Goal: Task Accomplishment & Management: Complete application form

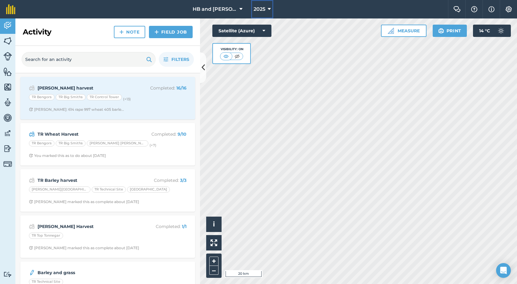
click at [261, 6] on span "2025" at bounding box center [260, 9] width 12 height 7
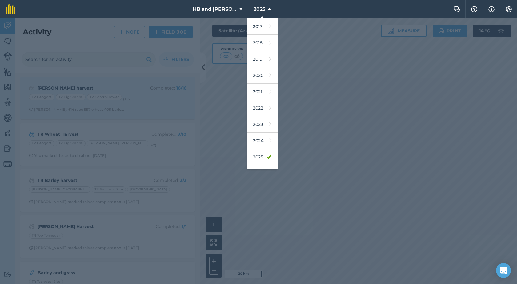
click at [310, 133] on div at bounding box center [258, 151] width 517 height 266
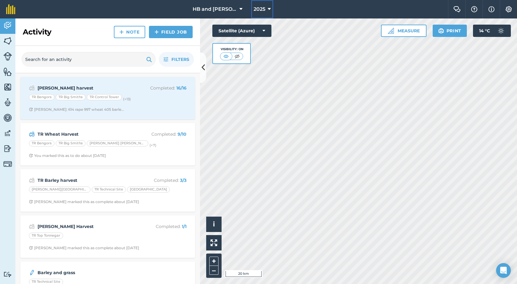
click at [254, 6] on span "2025" at bounding box center [260, 9] width 12 height 7
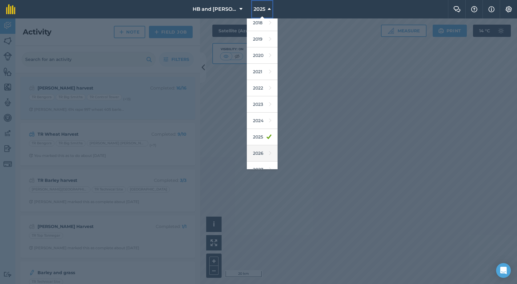
scroll to position [29, 0]
click at [255, 146] on link "2026" at bounding box center [262, 145] width 31 height 16
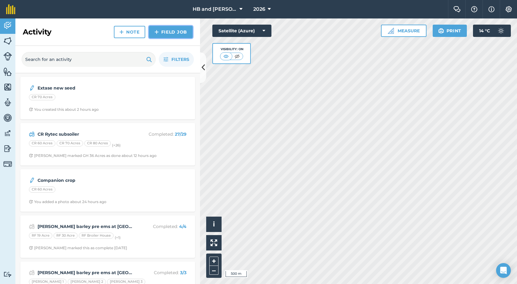
click at [172, 28] on link "Field Job" at bounding box center [171, 32] width 44 height 12
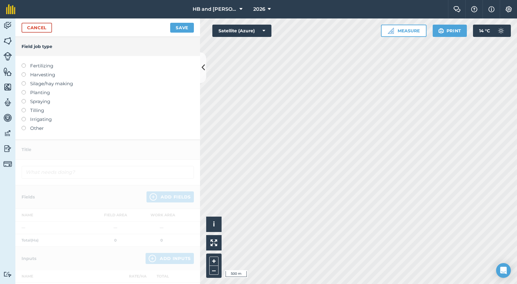
click at [33, 102] on label "Spraying" at bounding box center [108, 101] width 172 height 7
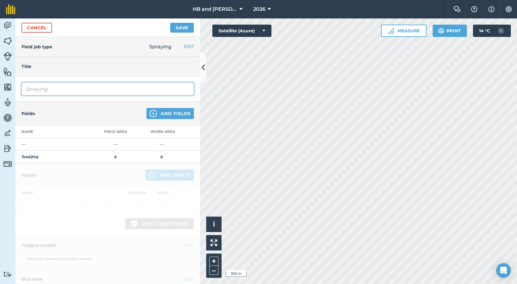
click at [97, 91] on input "Spraying" at bounding box center [108, 89] width 172 height 13
drag, startPoint x: 62, startPoint y: 88, endPoint x: 12, endPoint y: 90, distance: 50.8
click at [12, 90] on div "Activity Fields Livestock Features Maps Team Vehicles Data Reporting Billing Tu…" at bounding box center [258, 151] width 517 height 266
click at [25, 88] on input "Osr Blackgrass" at bounding box center [108, 89] width 172 height 13
click at [88, 89] on input "CR Osr Blackgrass" at bounding box center [108, 89] width 172 height 13
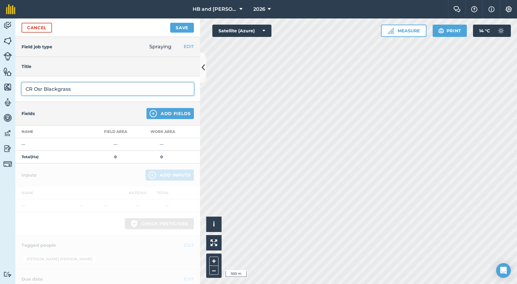
type input "CR Osr Blackgrass"
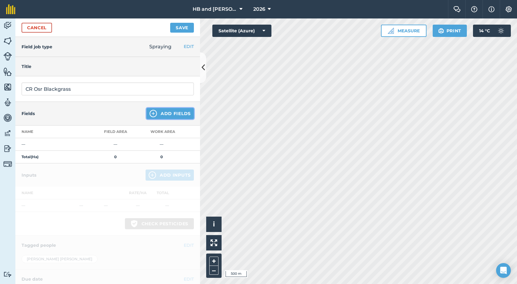
click at [158, 113] on button "Add Fields" at bounding box center [170, 113] width 47 height 11
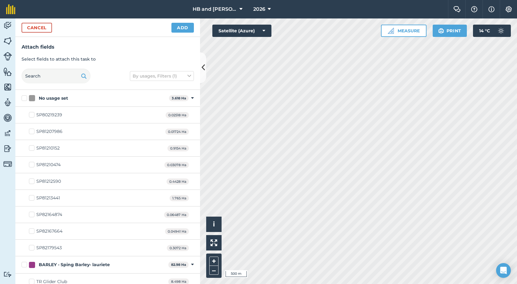
checkbox input "true"
click at [184, 28] on button "Add" at bounding box center [182, 28] width 22 height 10
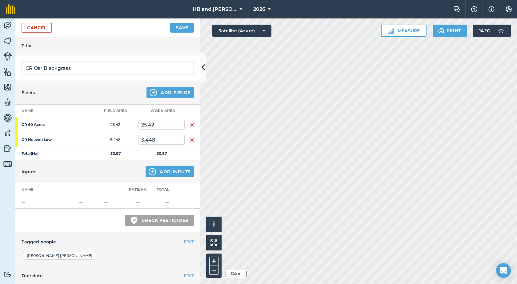
scroll to position [31, 0]
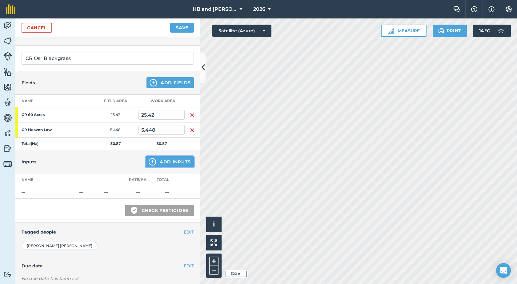
click at [159, 164] on button "Add Inputs" at bounding box center [170, 161] width 48 height 11
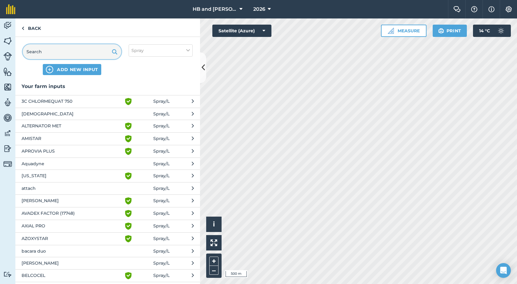
click at [74, 56] on input "text" at bounding box center [72, 51] width 99 height 15
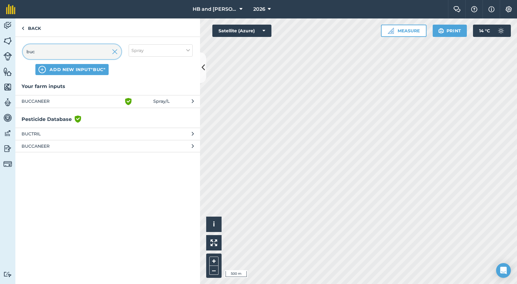
type input "buc"
click at [50, 106] on button "BUCCANEER Green shield with white tick Spray / L" at bounding box center [107, 101] width 185 height 13
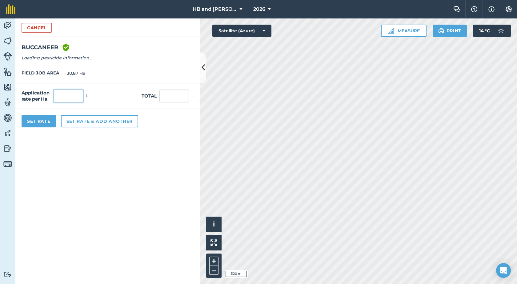
click at [76, 97] on input "text" at bounding box center [69, 96] width 30 height 13
type input "0.7"
type input "21.609"
click at [48, 123] on button "Set Rate" at bounding box center [39, 121] width 34 height 12
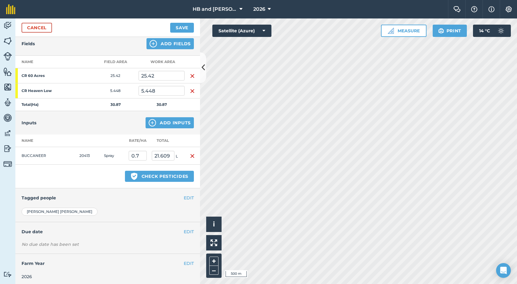
scroll to position [72, 0]
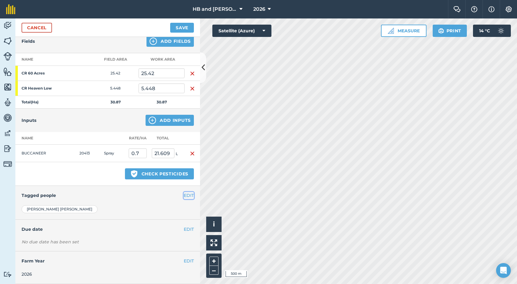
click at [185, 196] on button "EDIT" at bounding box center [189, 195] width 10 height 7
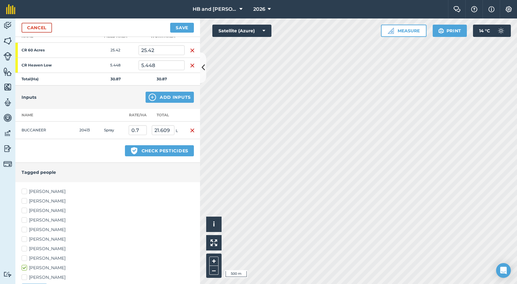
scroll to position [165, 0]
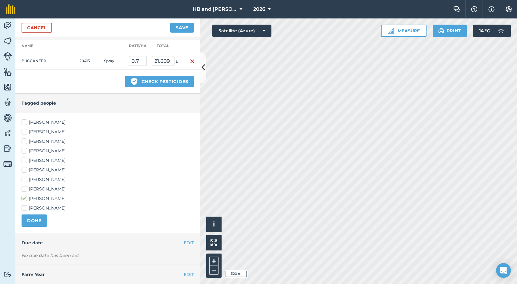
click at [34, 189] on label "[PERSON_NAME]" at bounding box center [108, 189] width 172 height 6
click at [26, 189] on input "[PERSON_NAME]" at bounding box center [24, 188] width 4 height 4
checkbox input "true"
click at [33, 168] on label "[PERSON_NAME]" at bounding box center [108, 170] width 172 height 6
click at [26, 168] on input "[PERSON_NAME]" at bounding box center [24, 169] width 4 height 4
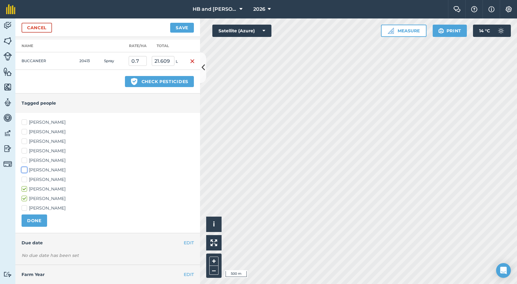
checkbox input "true"
click at [41, 223] on button "DONE" at bounding box center [35, 221] width 26 height 12
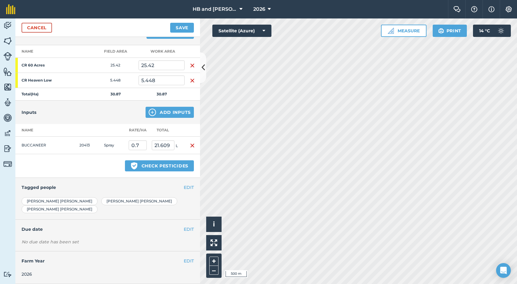
scroll to position [72, 0]
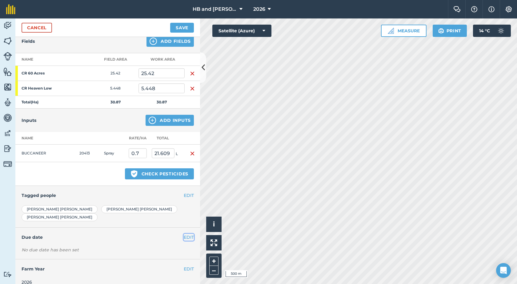
click at [184, 234] on button "EDIT" at bounding box center [189, 237] width 10 height 7
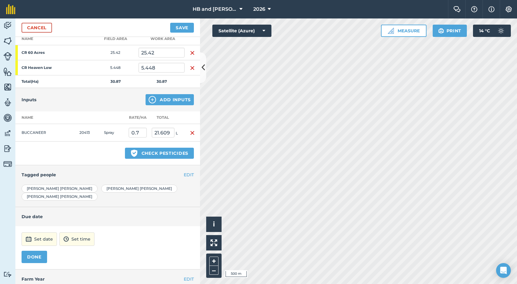
scroll to position [103, 0]
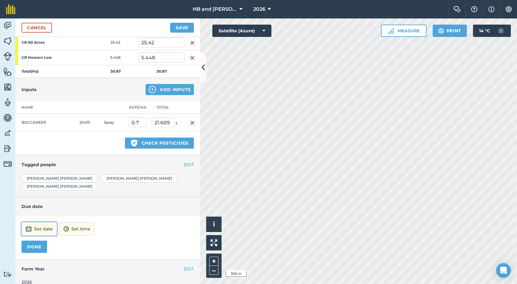
click at [45, 222] on button "Set date" at bounding box center [39, 229] width 35 height 14
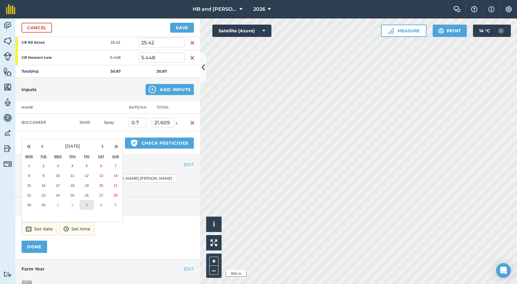
click at [86, 203] on abbr "3" at bounding box center [87, 205] width 2 height 4
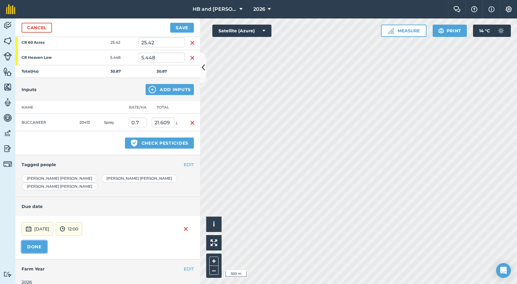
click at [39, 241] on button "DONE" at bounding box center [35, 247] width 26 height 12
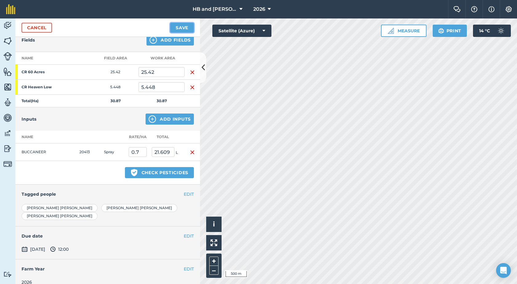
click at [189, 28] on button "Save" at bounding box center [182, 28] width 24 height 10
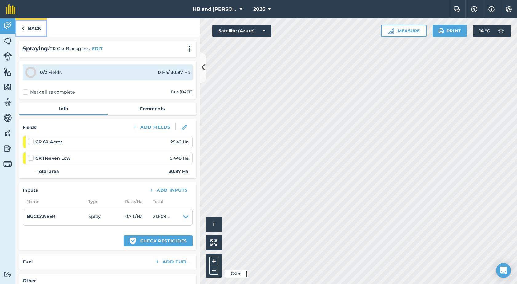
click at [35, 30] on link "Back" at bounding box center [31, 27] width 32 height 18
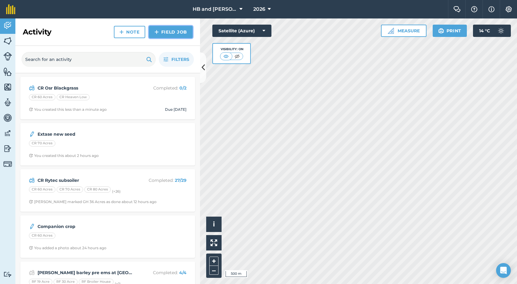
click at [161, 34] on link "Field Job" at bounding box center [171, 32] width 44 height 12
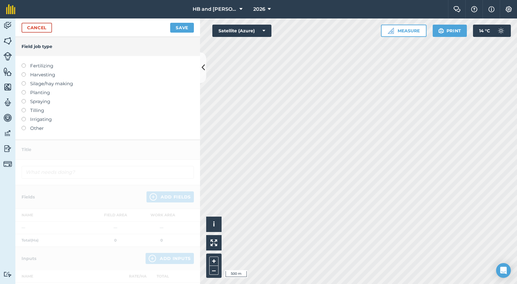
click at [34, 101] on label "Spraying" at bounding box center [108, 101] width 172 height 7
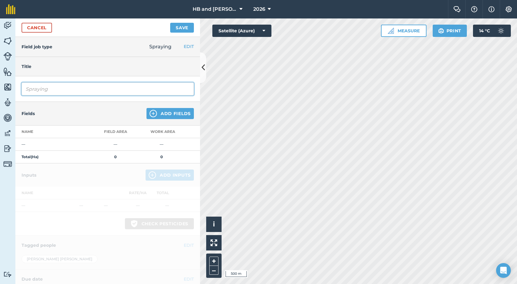
click at [62, 86] on input "Spraying" at bounding box center [108, 89] width 172 height 13
drag, startPoint x: 54, startPoint y: 91, endPoint x: 10, endPoint y: 99, distance: 44.3
click at [10, 99] on div "Activity Fields Livestock Features Maps Team Vehicles Data Reporting Billing Tu…" at bounding box center [258, 151] width 517 height 266
type input "CR Pre ems on Wheat at [GEOGRAPHIC_DATA]"
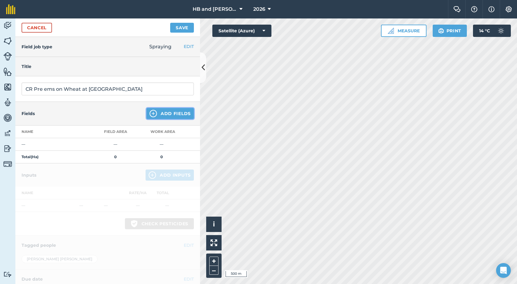
click at [152, 114] on img at bounding box center [153, 113] width 7 height 7
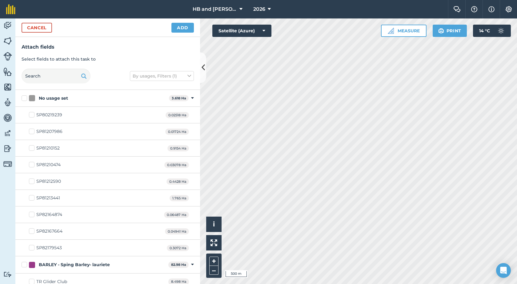
checkbox input "true"
click at [181, 30] on button "Add" at bounding box center [182, 28] width 22 height 10
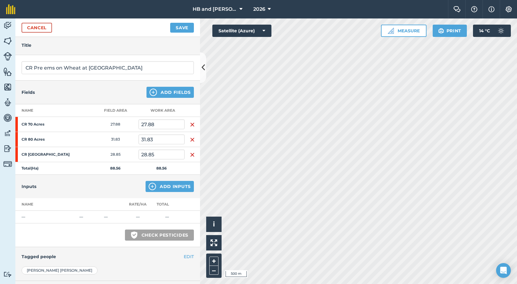
scroll to position [31, 0]
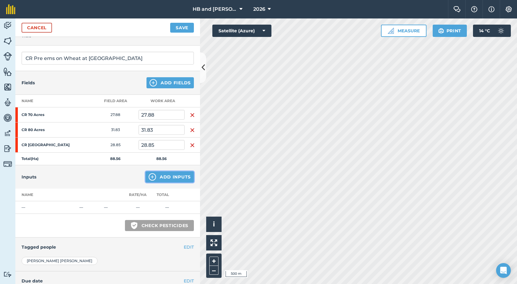
click at [150, 176] on img at bounding box center [152, 176] width 7 height 7
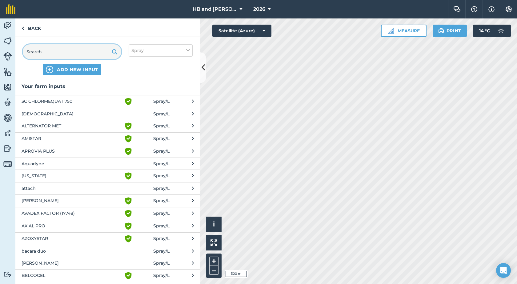
click at [63, 50] on input "text" at bounding box center [72, 51] width 99 height 15
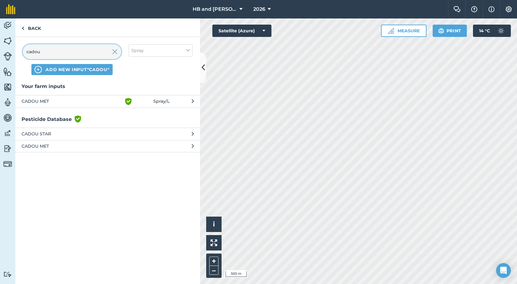
type input "cadou"
click at [46, 101] on span "CADOU MET" at bounding box center [72, 101] width 101 height 7
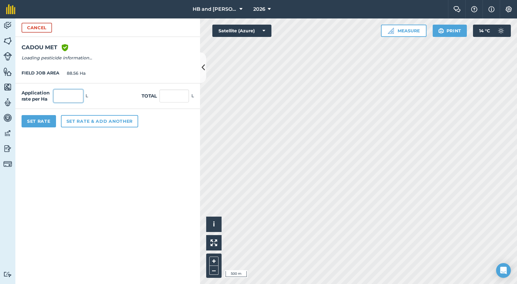
click at [62, 93] on input "text" at bounding box center [69, 96] width 30 height 13
type input "1"
type input "88.56"
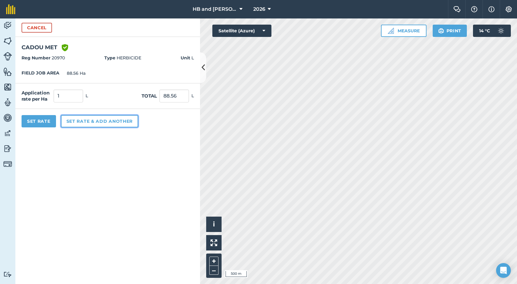
click at [91, 123] on button "Set rate & add another" at bounding box center [99, 121] width 77 height 12
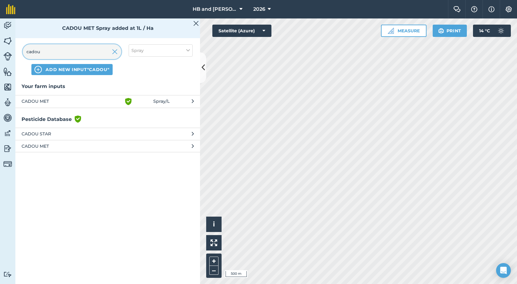
drag, startPoint x: 52, startPoint y: 55, endPoint x: 12, endPoint y: 51, distance: 40.5
click at [12, 51] on div "Activity Fields Livestock Features Maps Team Vehicles Data Reporting Billing Tu…" at bounding box center [258, 151] width 517 height 266
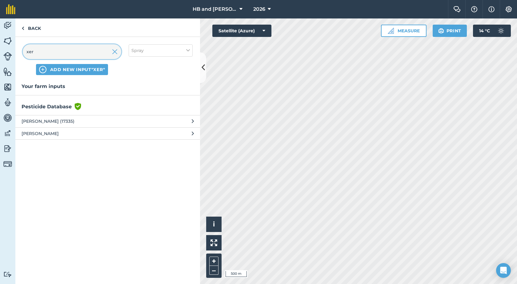
type input "xer"
click at [58, 120] on span "[PERSON_NAME] (17335)" at bounding box center [72, 121] width 101 height 7
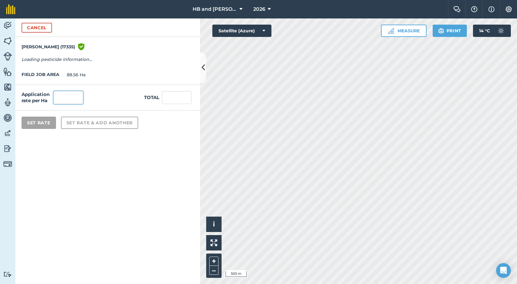
click at [72, 99] on input "text" at bounding box center [69, 97] width 30 height 13
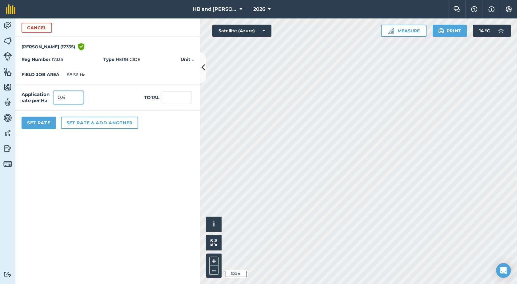
type input "0.6"
type input "53.136"
drag, startPoint x: 80, startPoint y: 123, endPoint x: 79, endPoint y: 111, distance: 12.4
click at [81, 123] on button "Set rate & add another" at bounding box center [99, 123] width 77 height 12
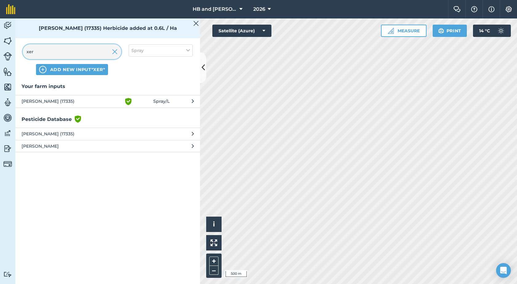
drag, startPoint x: 49, startPoint y: 50, endPoint x: 15, endPoint y: 44, distance: 34.1
click at [15, 44] on div "xer ADD NEW INPUT "xer" Spray" at bounding box center [107, 60] width 185 height 46
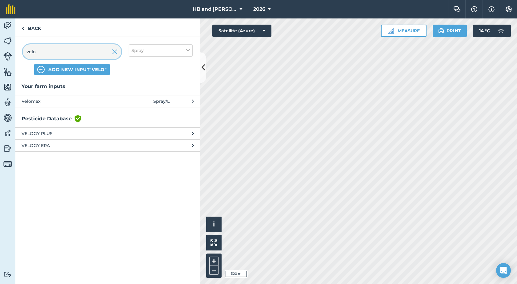
type input "velo"
click at [27, 100] on span "Velomax" at bounding box center [72, 101] width 101 height 7
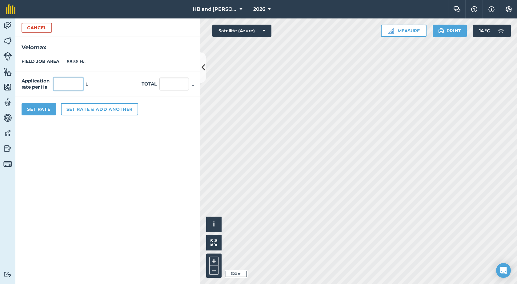
click at [64, 84] on input "text" at bounding box center [69, 84] width 30 height 13
type input "0.4"
type input "35.424"
click at [47, 111] on button "Set Rate" at bounding box center [39, 109] width 34 height 12
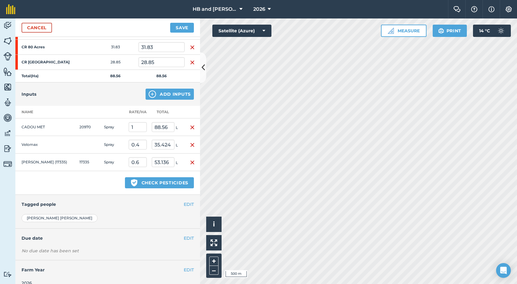
scroll to position [123, 0]
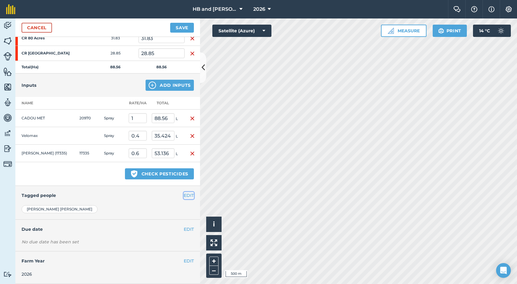
click at [184, 196] on button "EDIT" at bounding box center [189, 195] width 10 height 7
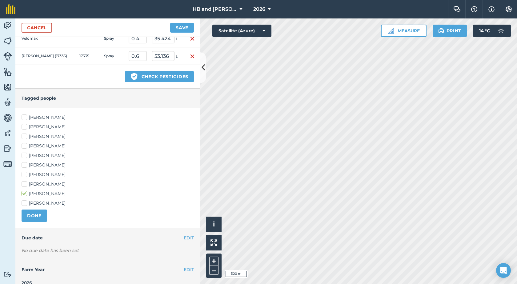
scroll to position [228, 0]
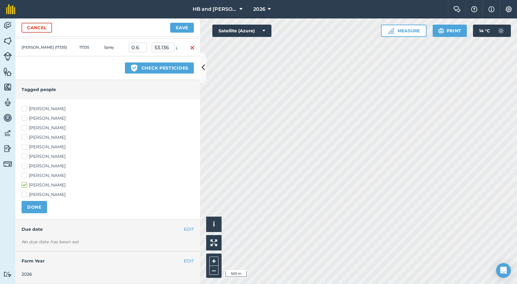
click at [38, 173] on label "[PERSON_NAME]" at bounding box center [108, 175] width 172 height 6
click at [26, 173] on input "[PERSON_NAME]" at bounding box center [24, 174] width 4 height 4
checkbox input "true"
click at [35, 155] on label "[PERSON_NAME]" at bounding box center [108, 156] width 172 height 6
click at [26, 155] on input "[PERSON_NAME]" at bounding box center [24, 155] width 4 height 4
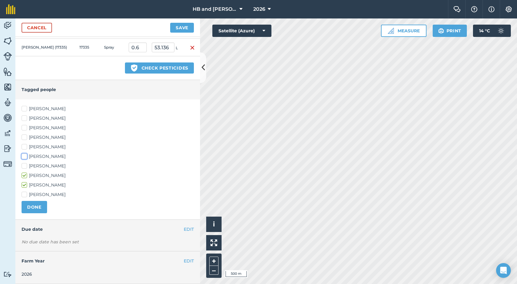
checkbox input "true"
click at [30, 210] on button "DONE" at bounding box center [35, 207] width 26 height 12
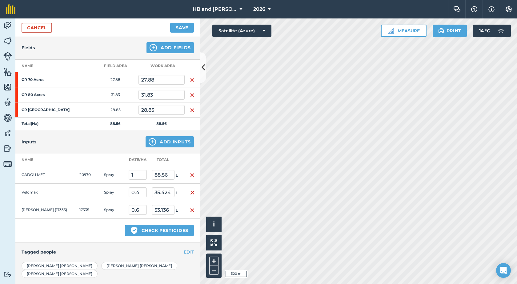
scroll to position [0, 0]
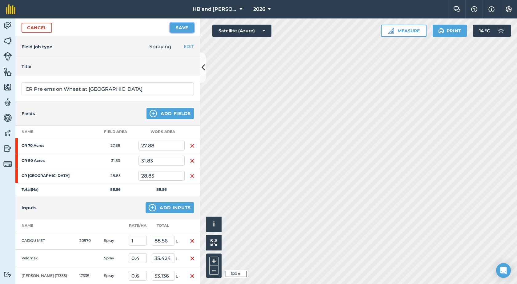
click at [183, 26] on button "Save" at bounding box center [182, 28] width 24 height 10
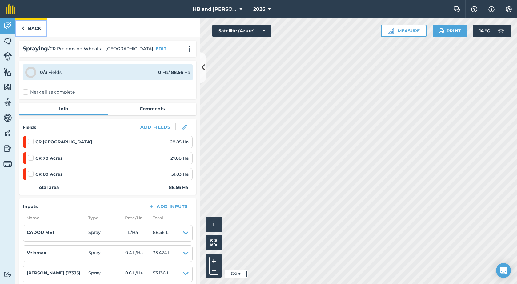
click at [33, 29] on link "Back" at bounding box center [31, 27] width 32 height 18
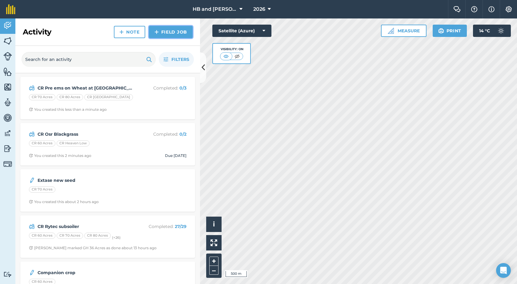
click at [163, 35] on link "Field Job" at bounding box center [171, 32] width 44 height 12
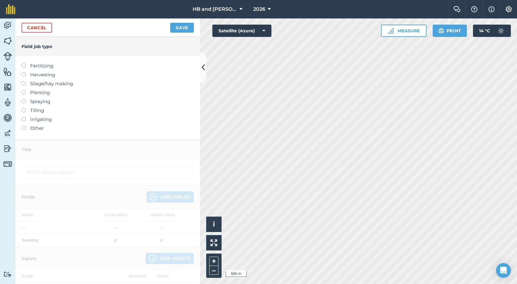
click at [36, 104] on label "Spraying" at bounding box center [108, 101] width 172 height 7
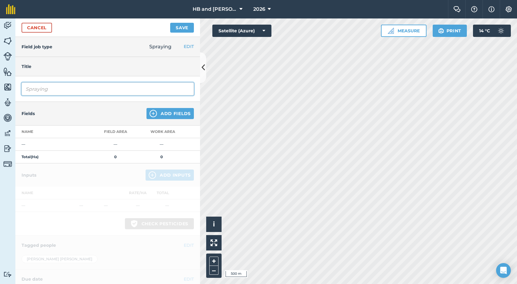
click at [42, 91] on input "Spraying" at bounding box center [108, 89] width 172 height 13
drag, startPoint x: 55, startPoint y: 88, endPoint x: 17, endPoint y: 91, distance: 38.6
click at [17, 91] on div "Spraying" at bounding box center [107, 89] width 185 height 26
type input "CR second split of pre ems at [GEOGRAPHIC_DATA]"
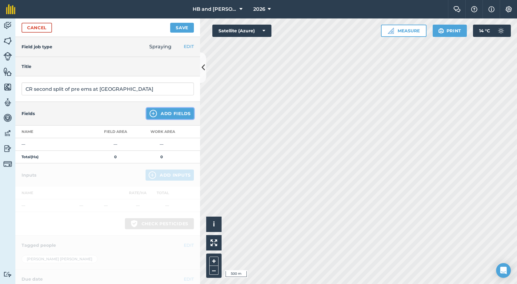
click at [162, 111] on button "Add Fields" at bounding box center [170, 113] width 47 height 11
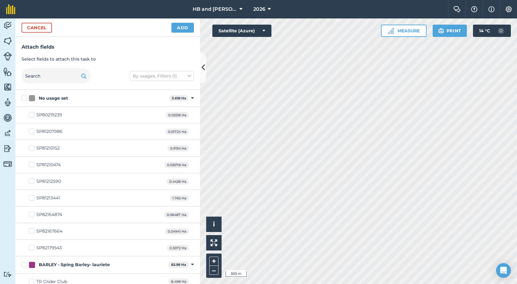
checkbox input "true"
click at [181, 31] on button "Add" at bounding box center [182, 28] width 22 height 10
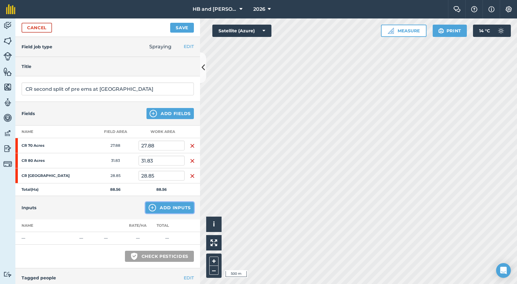
click at [153, 209] on button "Add Inputs" at bounding box center [170, 207] width 48 height 11
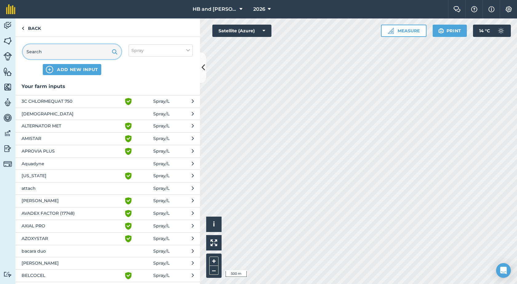
click at [53, 55] on input "text" at bounding box center [72, 51] width 99 height 15
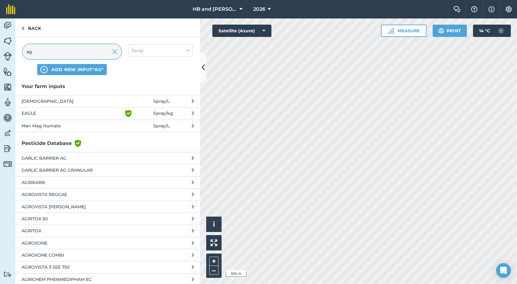
type input "ag"
click at [40, 99] on span "[DEMOGRAPHIC_DATA]" at bounding box center [72, 101] width 101 height 7
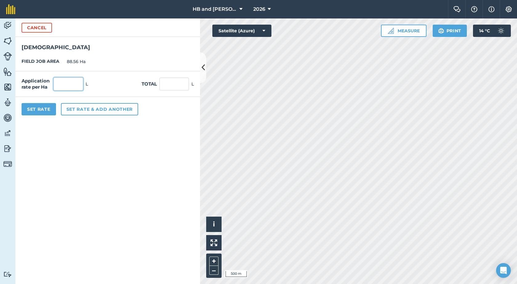
click at [66, 87] on input "text" at bounding box center [69, 84] width 30 height 13
type input "1.25"
type input "110.7"
click at [48, 108] on button "Set Rate" at bounding box center [39, 109] width 34 height 12
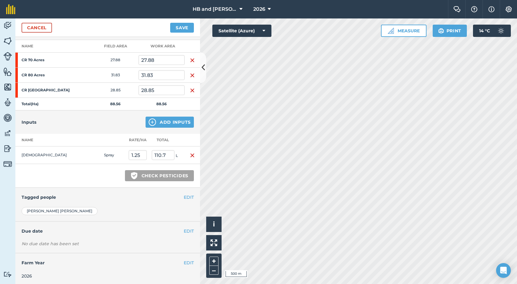
scroll to position [87, 0]
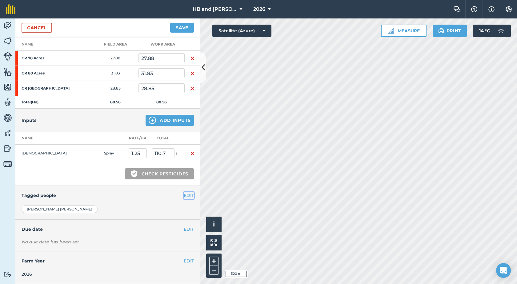
click at [185, 197] on button "EDIT" at bounding box center [189, 195] width 10 height 7
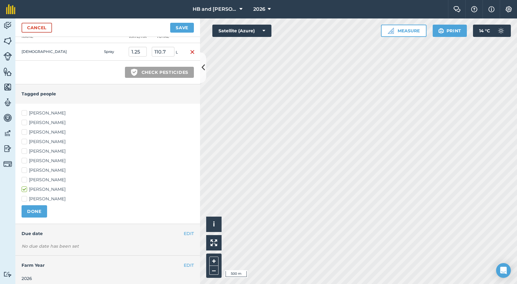
scroll to position [193, 0]
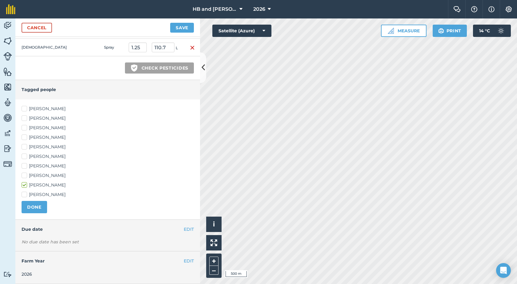
click at [42, 175] on label "[PERSON_NAME]" at bounding box center [108, 175] width 172 height 6
click at [26, 175] on input "[PERSON_NAME]" at bounding box center [24, 174] width 4 height 4
checkbox input "true"
click at [38, 156] on label "[PERSON_NAME]" at bounding box center [108, 156] width 172 height 6
click at [26, 156] on input "[PERSON_NAME]" at bounding box center [24, 155] width 4 height 4
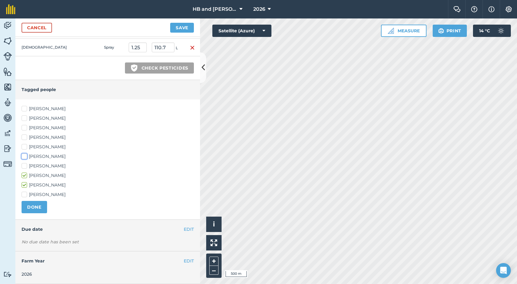
checkbox input "true"
click at [33, 207] on button "DONE" at bounding box center [35, 207] width 26 height 12
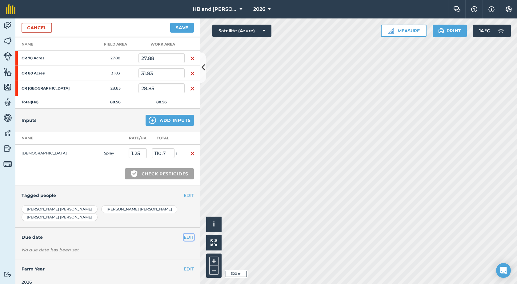
click at [185, 234] on button "EDIT" at bounding box center [189, 237] width 10 height 7
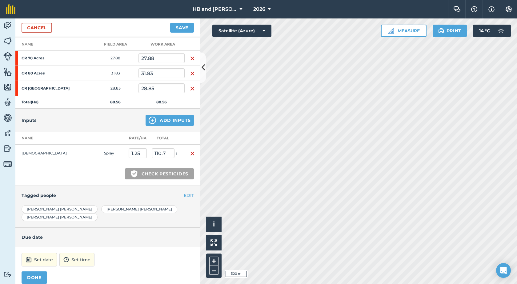
scroll to position [118, 0]
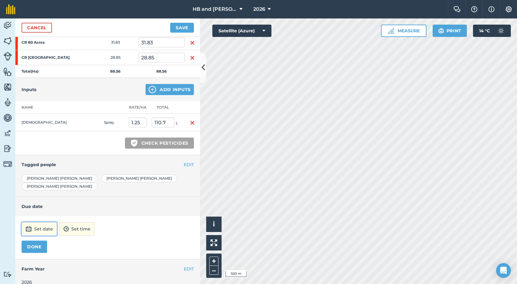
click at [45, 223] on button "Set date" at bounding box center [39, 229] width 35 height 14
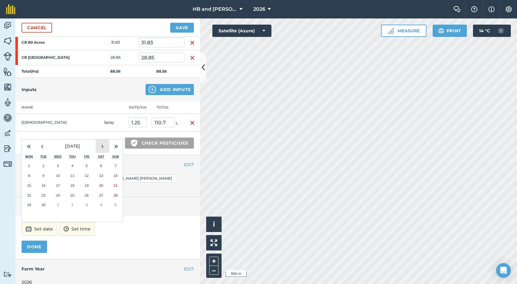
click at [103, 139] on button "›" at bounding box center [103, 146] width 14 height 14
click at [45, 183] on abbr "14" at bounding box center [44, 185] width 4 height 4
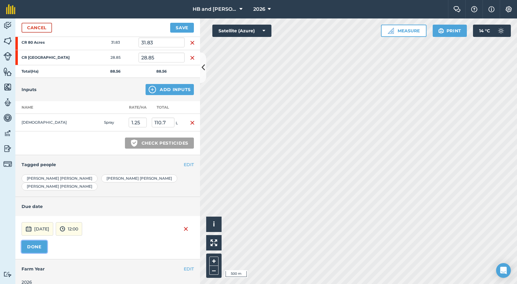
click at [41, 241] on button "DONE" at bounding box center [35, 247] width 26 height 12
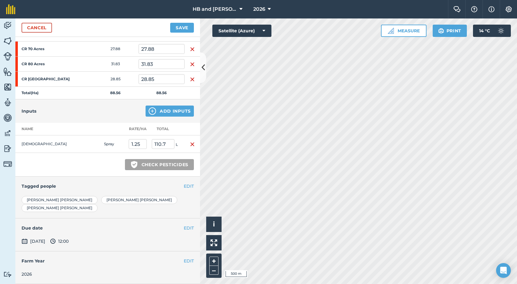
scroll to position [89, 0]
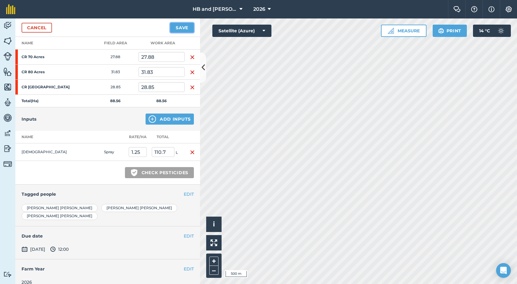
click at [185, 27] on button "Save" at bounding box center [182, 28] width 24 height 10
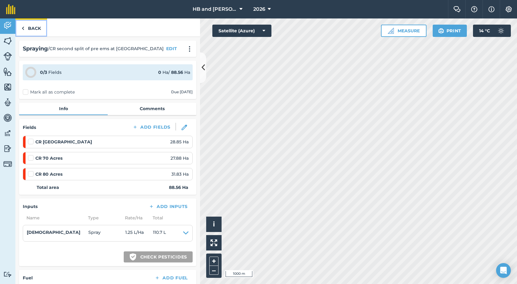
click at [37, 29] on link "Back" at bounding box center [31, 27] width 32 height 18
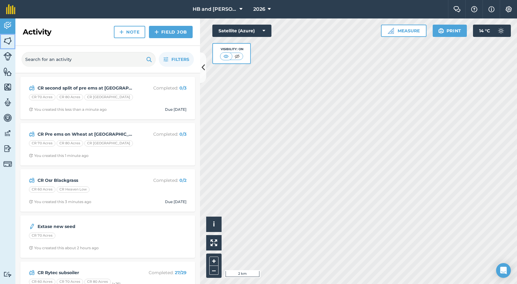
click at [7, 40] on img at bounding box center [7, 40] width 9 height 9
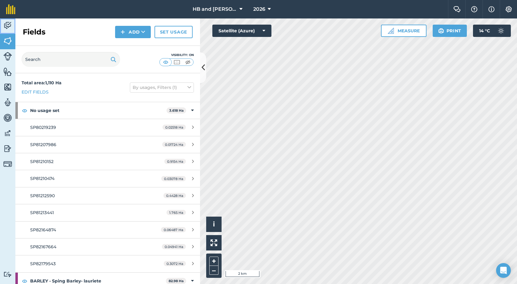
click at [10, 26] on img at bounding box center [7, 25] width 9 height 9
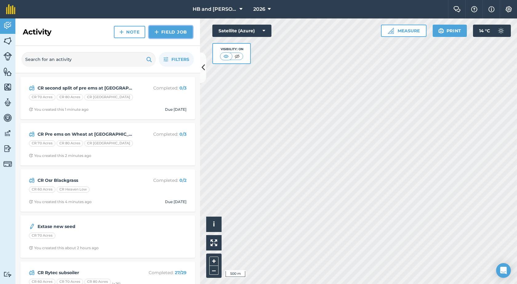
click at [170, 28] on link "Field Job" at bounding box center [171, 32] width 44 height 12
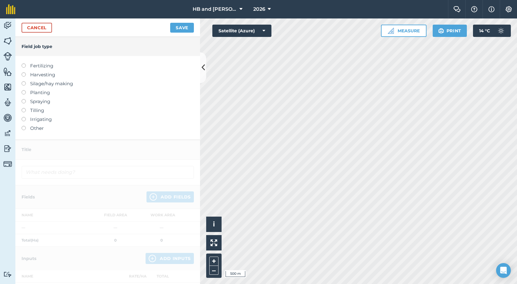
click at [36, 101] on label "Spraying" at bounding box center [108, 101] width 172 height 7
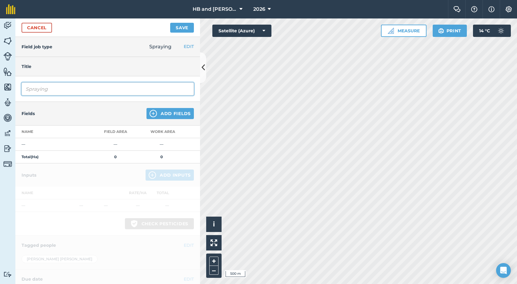
click at [50, 92] on input "Spraying" at bounding box center [108, 89] width 172 height 13
drag, startPoint x: 50, startPoint y: 90, endPoint x: 14, endPoint y: 100, distance: 37.4
click at [14, 100] on div "Activity Fields Livestock Features Maps Team Vehicles Data Reporting Billing Tu…" at bounding box center [258, 151] width 517 height 266
type input "TR Pre ems on wheat"
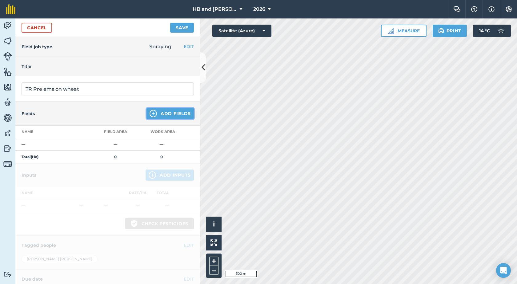
click at [151, 111] on img at bounding box center [153, 113] width 7 height 7
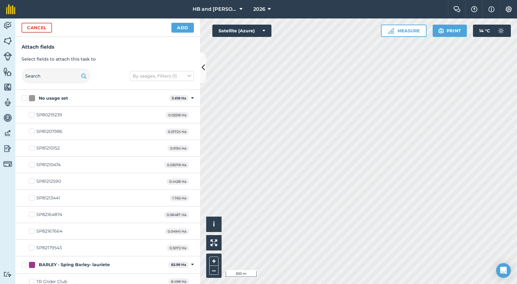
checkbox input "true"
click at [184, 26] on button "Add" at bounding box center [182, 28] width 22 height 10
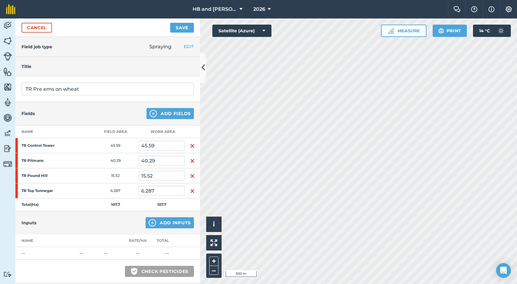
scroll to position [92, 0]
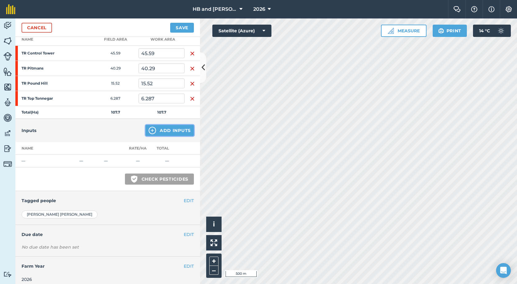
click at [149, 132] on img at bounding box center [152, 130] width 7 height 7
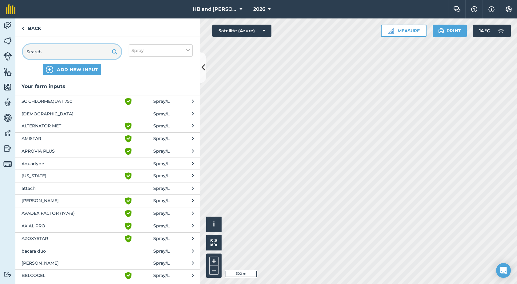
click at [59, 49] on input "text" at bounding box center [72, 51] width 99 height 15
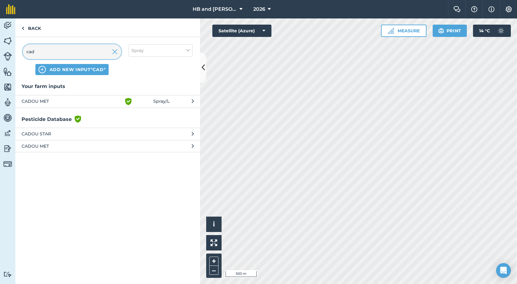
type input "cad"
click at [39, 99] on span "CADOU MET" at bounding box center [72, 101] width 101 height 7
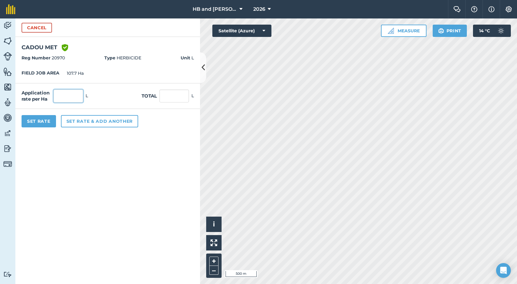
click at [66, 95] on input "text" at bounding box center [69, 96] width 30 height 13
type input "0.5"
type input "53.85"
click at [79, 122] on button "Set rate & add another" at bounding box center [99, 121] width 77 height 12
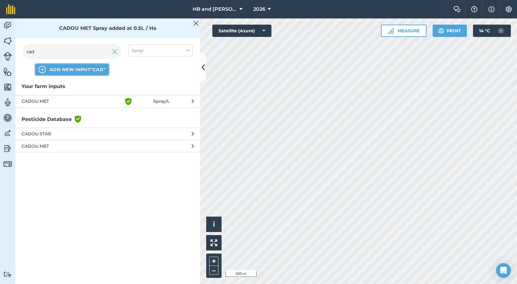
click at [52, 70] on span "ADD NEW INPUT "cad"" at bounding box center [78, 69] width 56 height 6
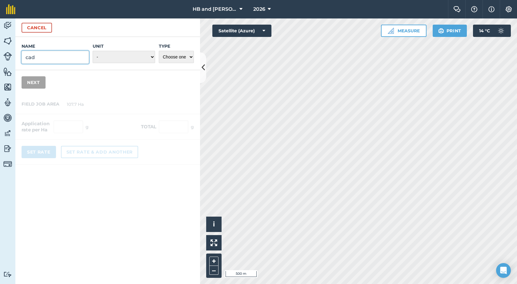
drag, startPoint x: 35, startPoint y: 57, endPoint x: 17, endPoint y: 56, distance: 18.5
click at [17, 56] on div "Name cad Unit - Grams/g Kilograms/kg Metric tonnes/t Millilitres/ml Litres/L Ou…" at bounding box center [107, 53] width 185 height 33
click at [31, 29] on button "Cancel" at bounding box center [37, 28] width 30 height 10
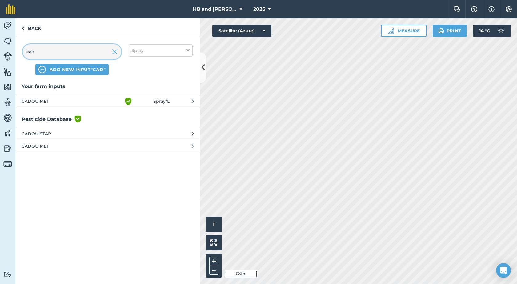
drag, startPoint x: 46, startPoint y: 54, endPoint x: 10, endPoint y: 47, distance: 36.3
click at [10, 47] on div "Activity Fields Livestock Features Maps Team Vehicles Data Reporting Billing Tu…" at bounding box center [258, 151] width 517 height 266
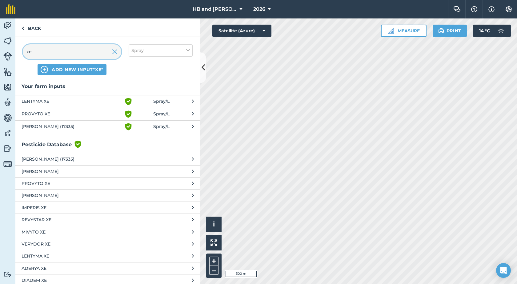
type input "xe"
click at [32, 127] on span "[PERSON_NAME] (17335)" at bounding box center [72, 126] width 101 height 7
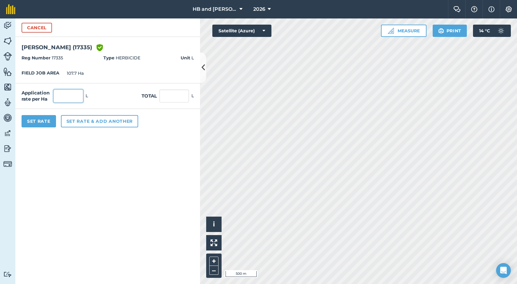
click at [69, 99] on input "text" at bounding box center [69, 96] width 30 height 13
type input "0.3"
type input "32.31"
click at [63, 122] on button "Set rate & add another" at bounding box center [99, 121] width 77 height 12
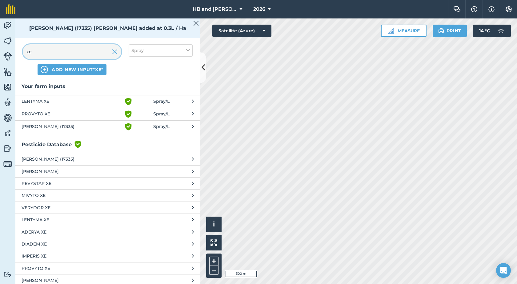
drag, startPoint x: 34, startPoint y: 49, endPoint x: 21, endPoint y: 49, distance: 12.6
click at [21, 49] on div "xe ADD NEW INPUT "xe" Spray" at bounding box center [107, 60] width 185 height 46
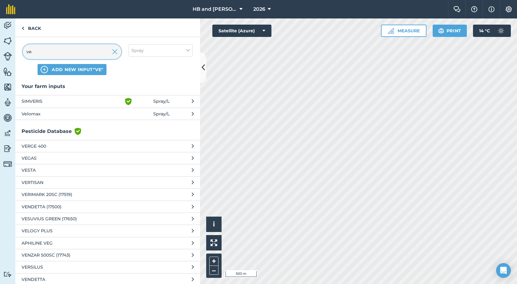
type input "ve"
click at [47, 115] on span "Velomax" at bounding box center [72, 114] width 101 height 7
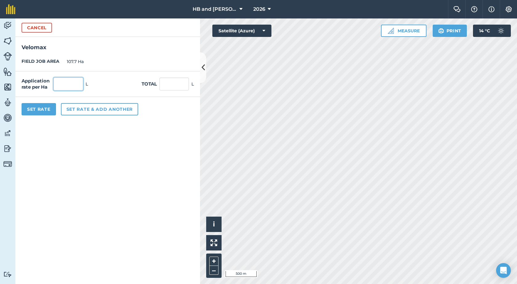
click at [61, 84] on input "text" at bounding box center [69, 84] width 30 height 13
type input "0.4"
type input "43.08"
click at [43, 112] on button "Set Rate" at bounding box center [39, 109] width 34 height 12
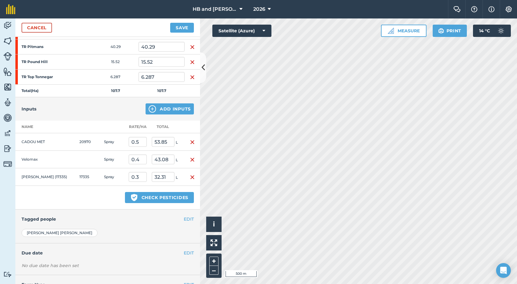
scroll to position [138, 0]
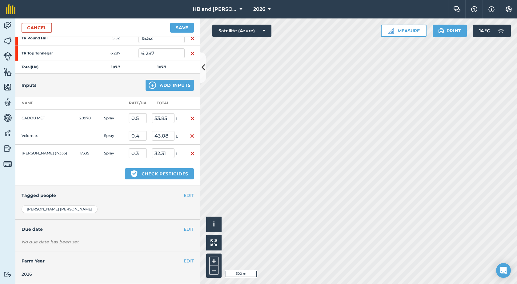
click at [185, 199] on div "EDIT Tagged people" at bounding box center [107, 195] width 185 height 19
click at [185, 197] on button "EDIT" at bounding box center [189, 195] width 10 height 7
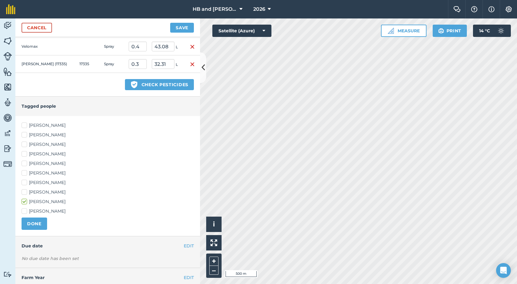
scroll to position [230, 0]
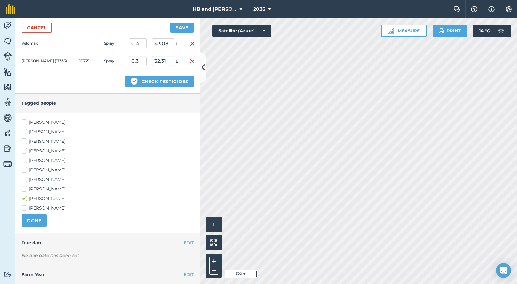
click at [34, 180] on label "[PERSON_NAME]" at bounding box center [108, 179] width 172 height 6
click at [26, 180] on input "[PERSON_NAME]" at bounding box center [24, 178] width 4 height 4
checkbox input "true"
click at [34, 189] on label "[PERSON_NAME]" at bounding box center [108, 189] width 172 height 6
click at [26, 189] on input "[PERSON_NAME]" at bounding box center [24, 188] width 4 height 4
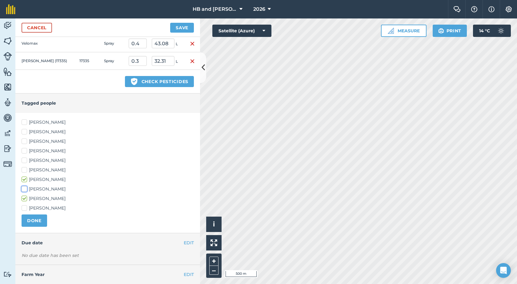
checkbox input "true"
click at [32, 143] on label "[PERSON_NAME]" at bounding box center [108, 141] width 172 height 6
click at [26, 142] on input "[PERSON_NAME]" at bounding box center [24, 140] width 4 height 4
checkbox input "true"
click at [40, 221] on button "DONE" at bounding box center [35, 221] width 26 height 12
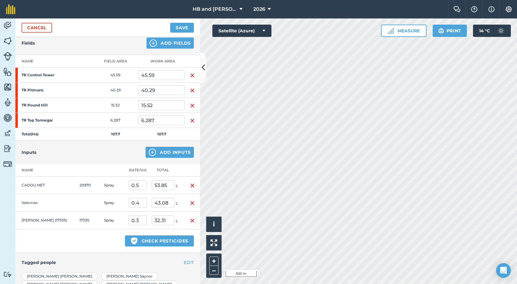
scroll to position [0, 0]
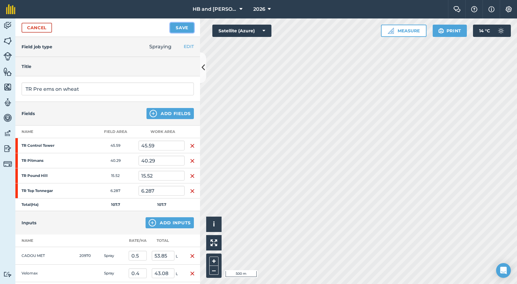
click at [180, 30] on button "Save" at bounding box center [182, 28] width 24 height 10
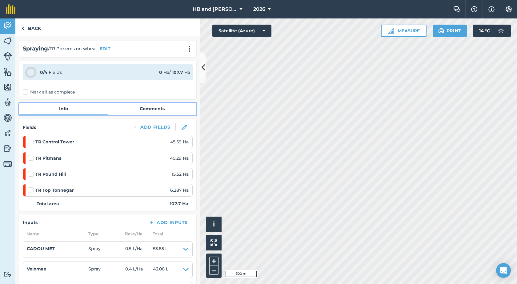
click at [149, 107] on link "Comments" at bounding box center [152, 109] width 89 height 12
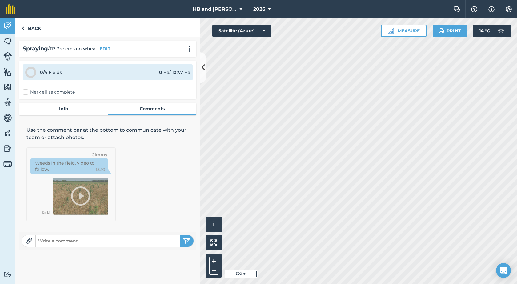
click at [101, 240] on input "text" at bounding box center [108, 241] width 144 height 9
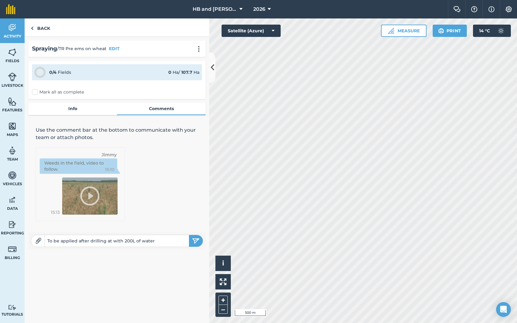
click at [104, 244] on input "To be applied after drilling at with 200L of water" at bounding box center [117, 241] width 144 height 9
type input "To be applied after drilling and rolling at with 200L of water"
click at [197, 241] on img "submit" at bounding box center [196, 240] width 8 height 7
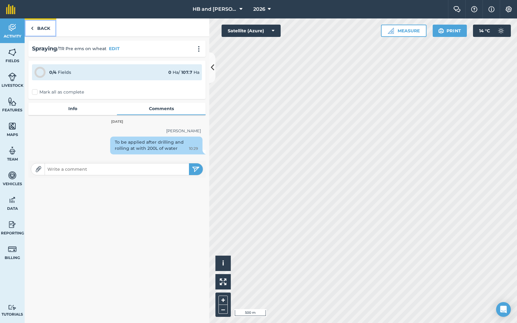
click at [43, 28] on link "Back" at bounding box center [41, 27] width 32 height 18
